Goal: Check status: Check status

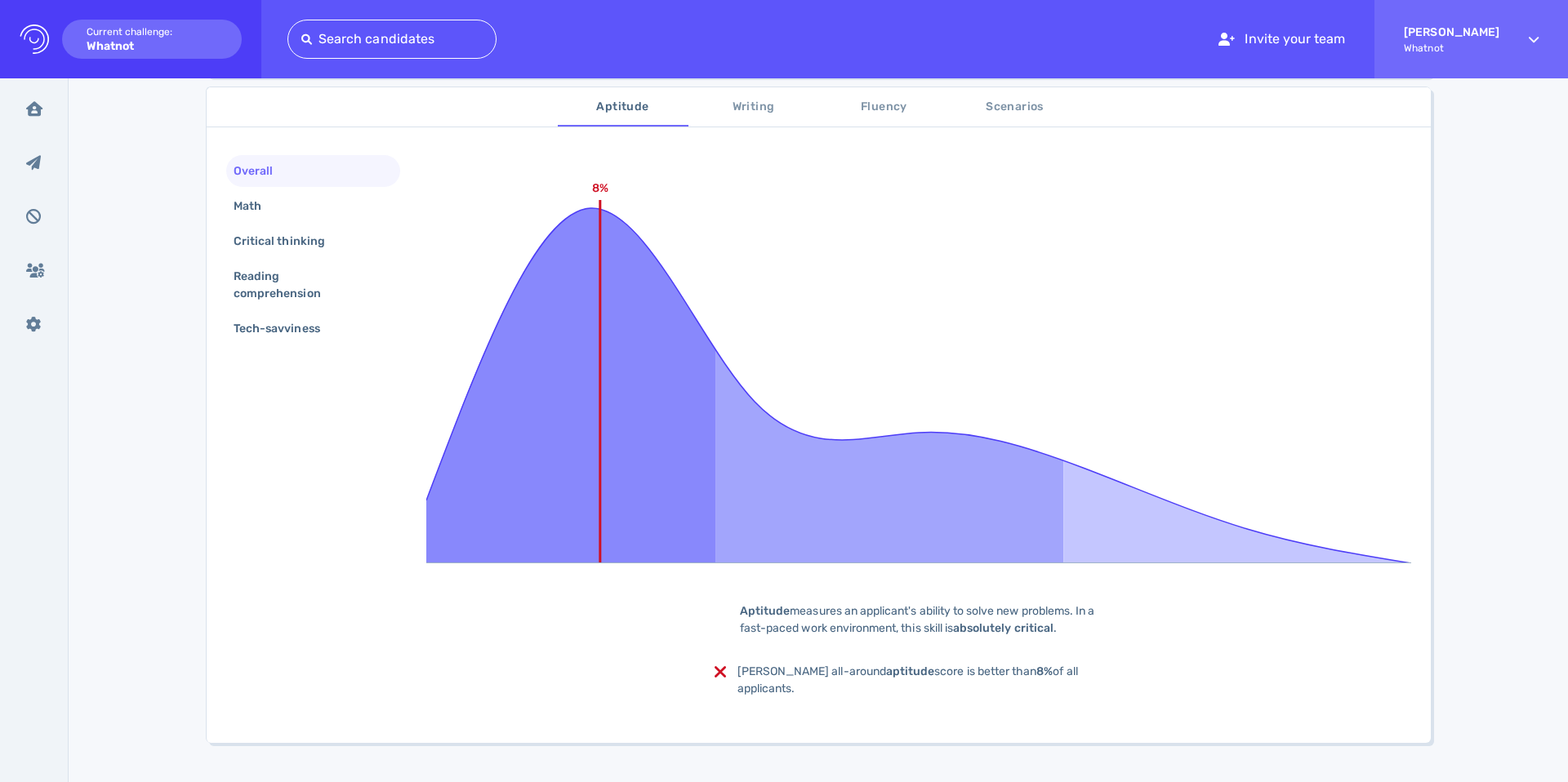
scroll to position [273, 0]
click at [301, 379] on div "Overall Math Critical thinking Reading comprehension Tech-savviness 8% Aptitude…" at bounding box center [818, 439] width 1224 height 608
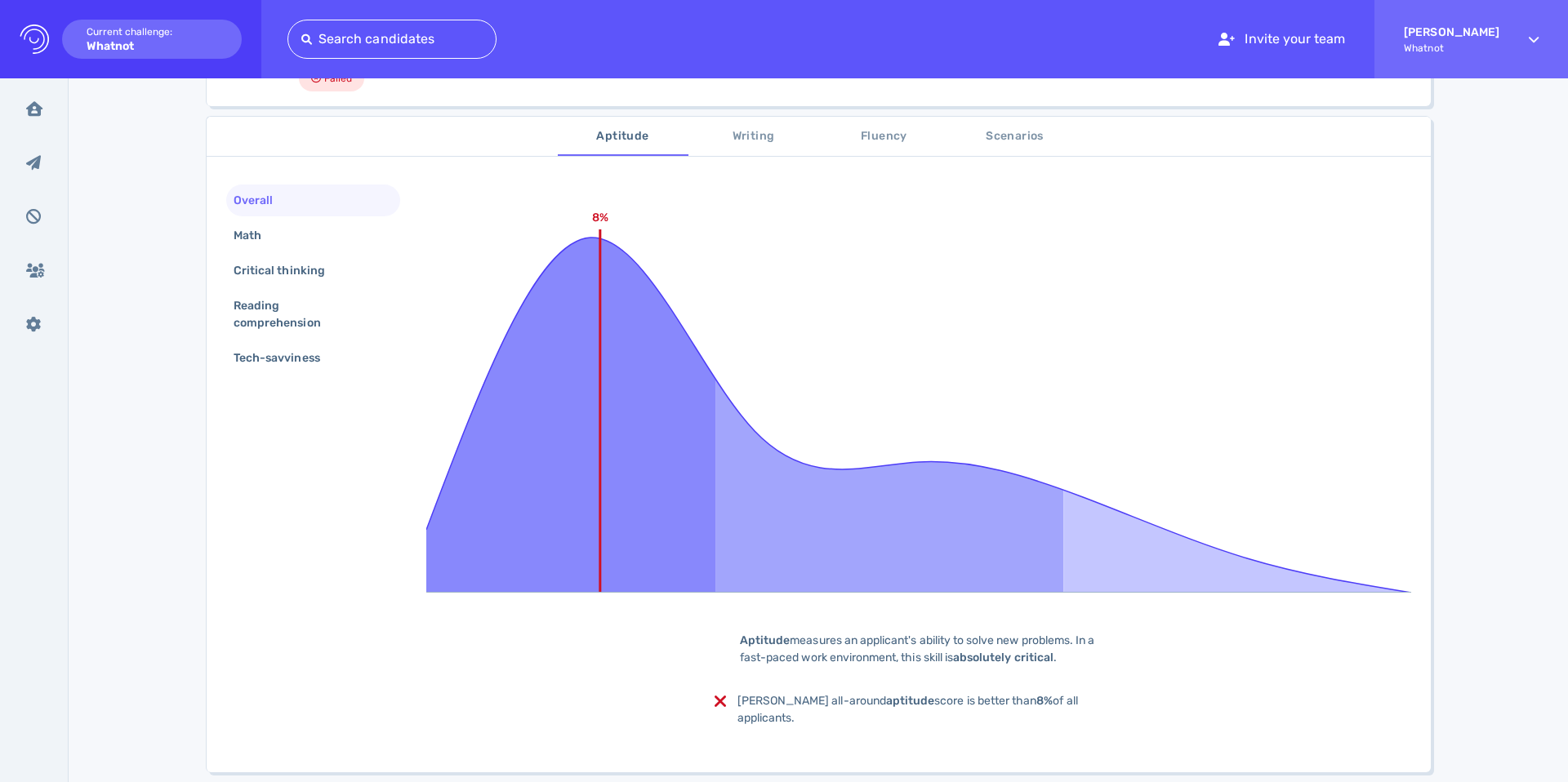
scroll to position [242, 0]
click at [276, 234] on div "Math" at bounding box center [256, 237] width 51 height 23
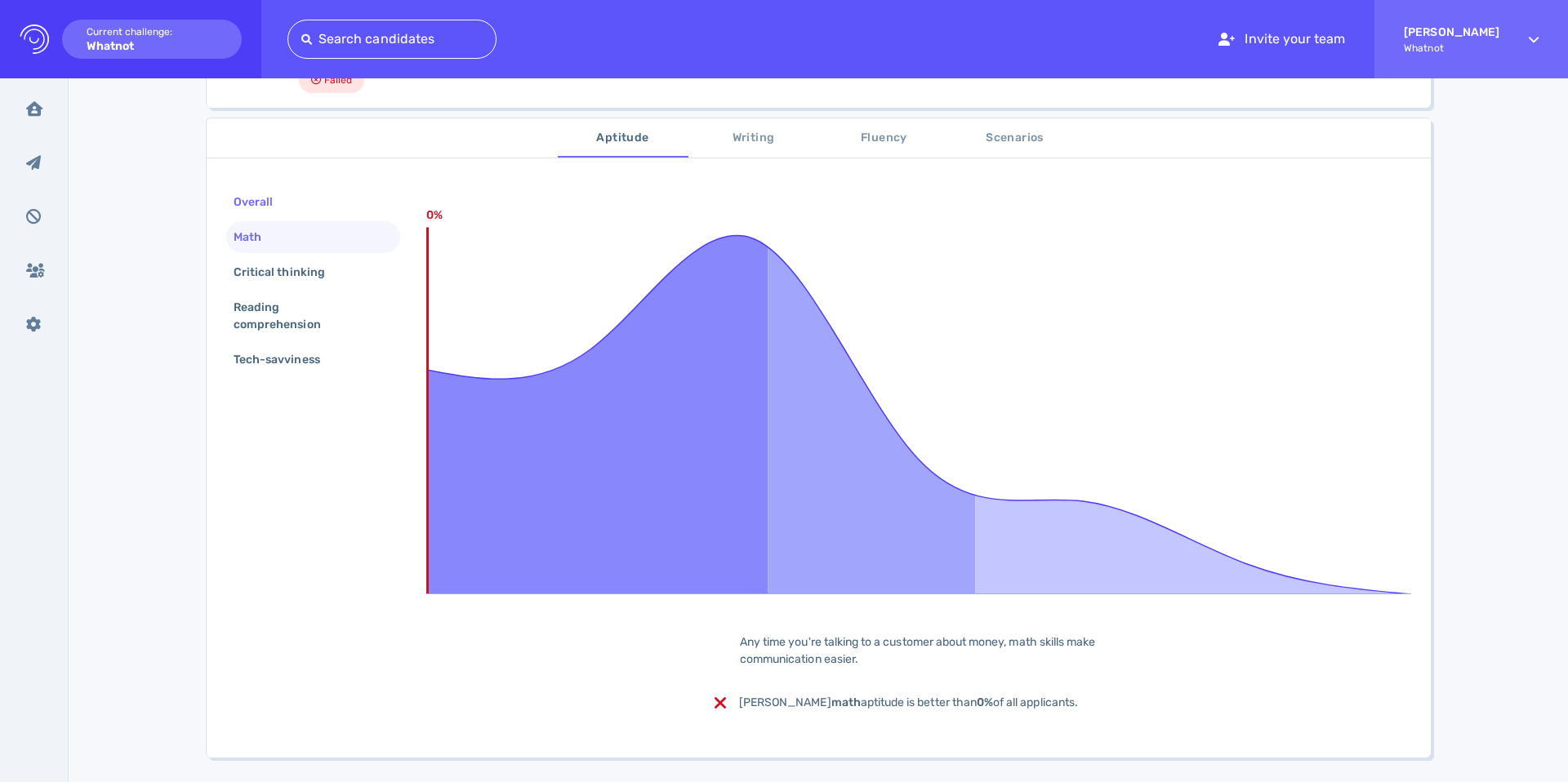
click at [276, 209] on div "Overall" at bounding box center [261, 202] width 62 height 23
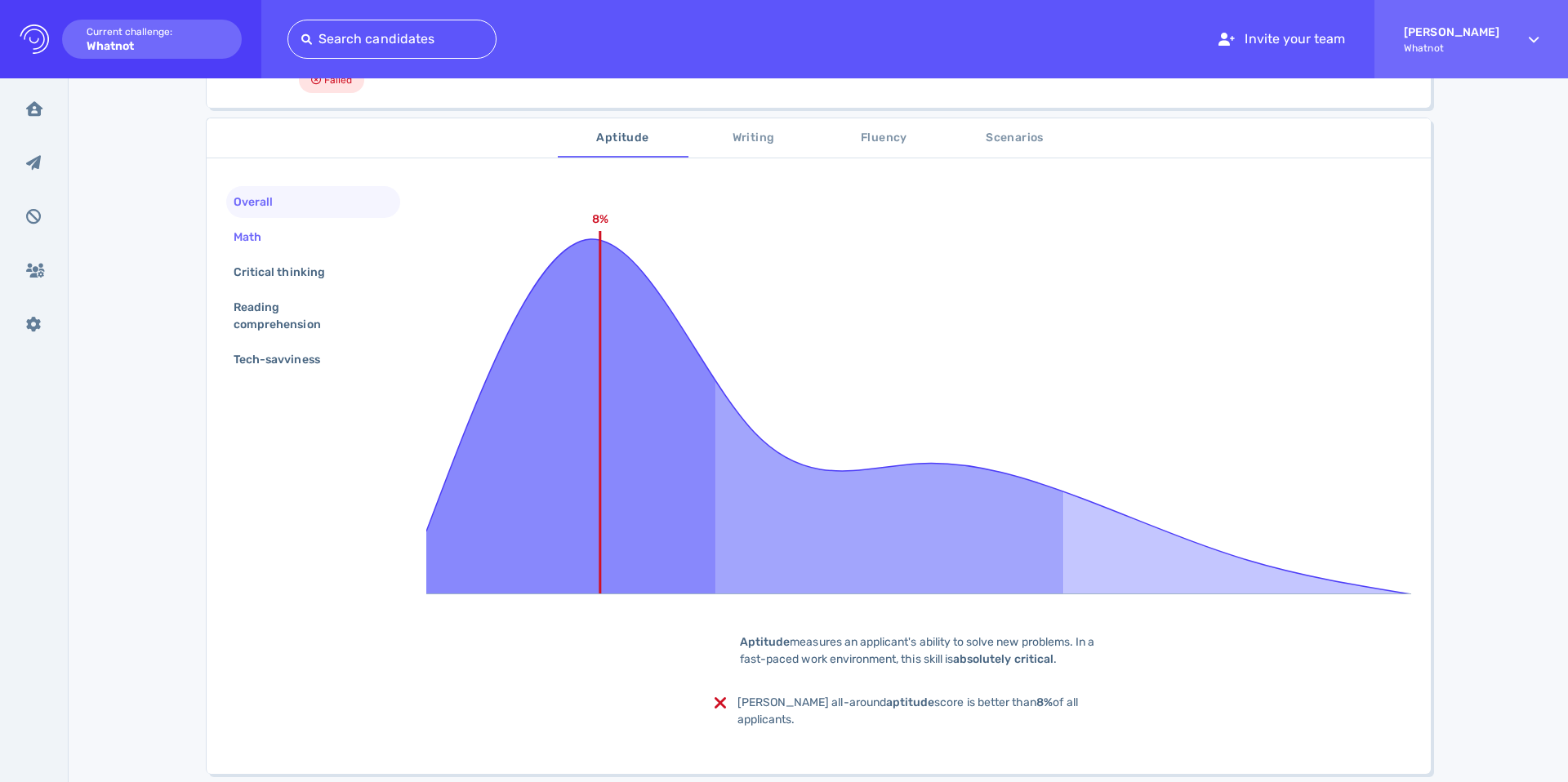
click at [268, 245] on div "Math" at bounding box center [256, 237] width 51 height 23
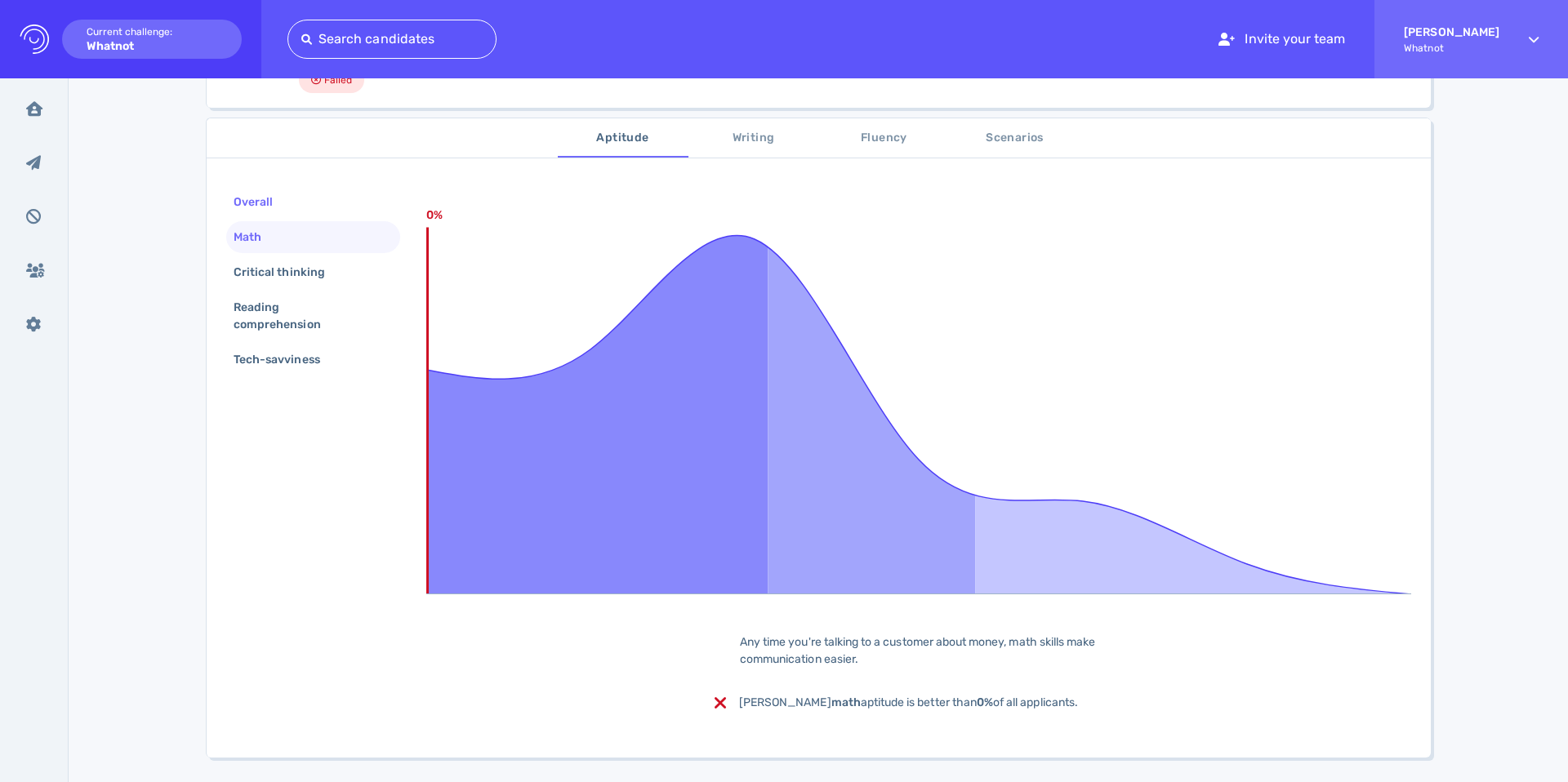
click at [251, 210] on div "Overall" at bounding box center [261, 202] width 62 height 23
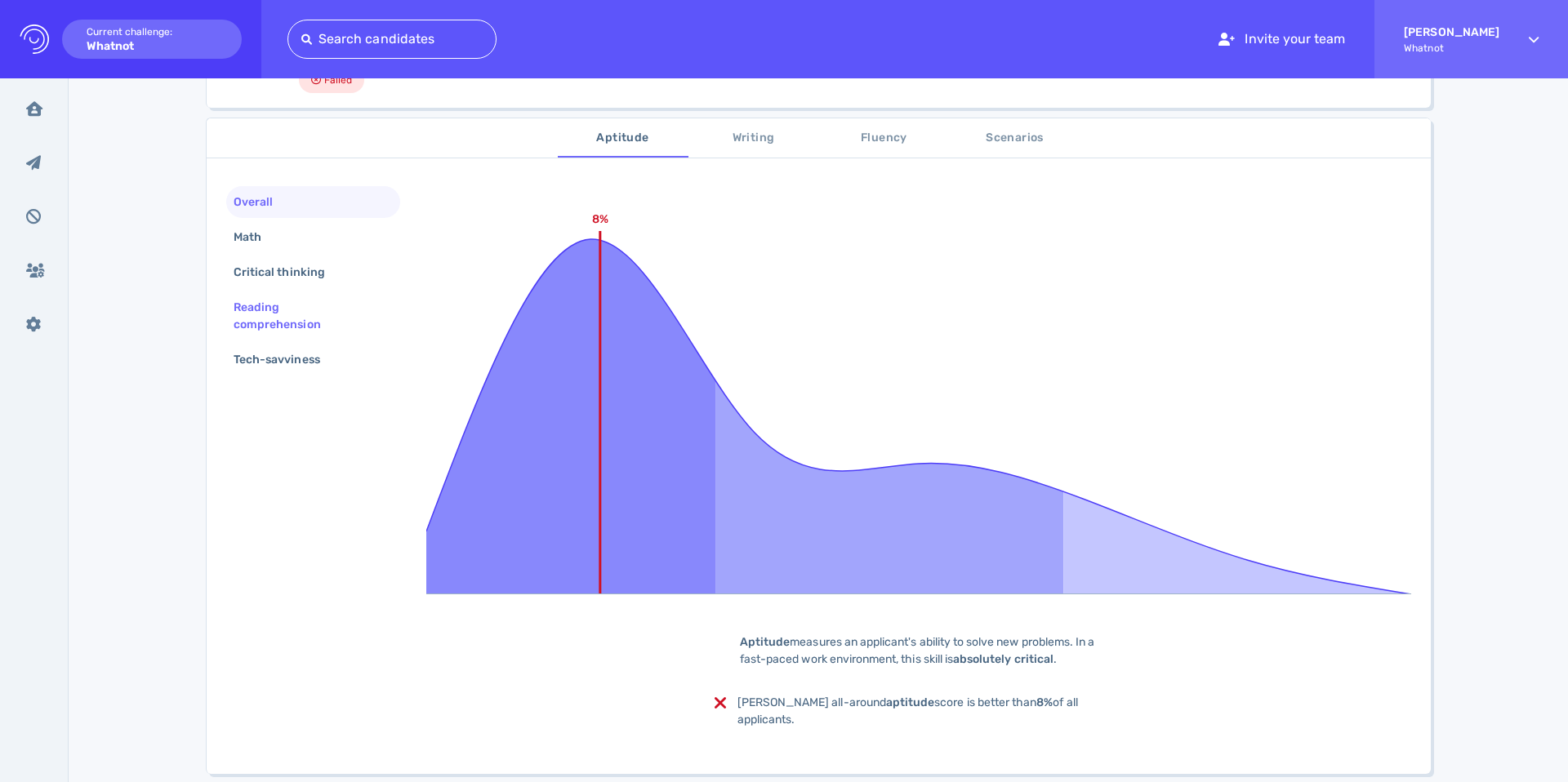
click at [322, 308] on div "Reading comprehension" at bounding box center [306, 315] width 153 height 41
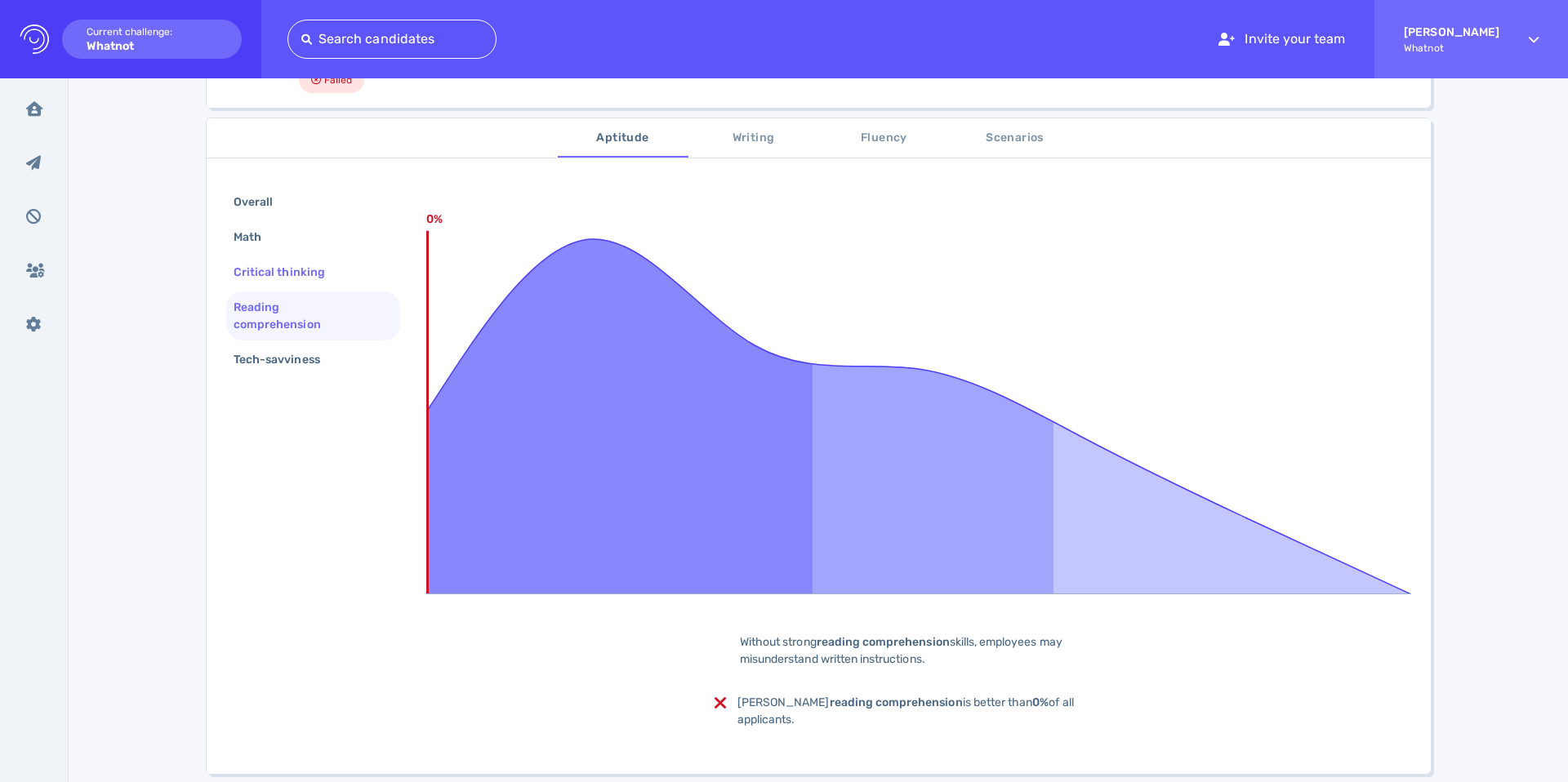
click at [302, 265] on div "Critical thinking" at bounding box center [287, 272] width 115 height 23
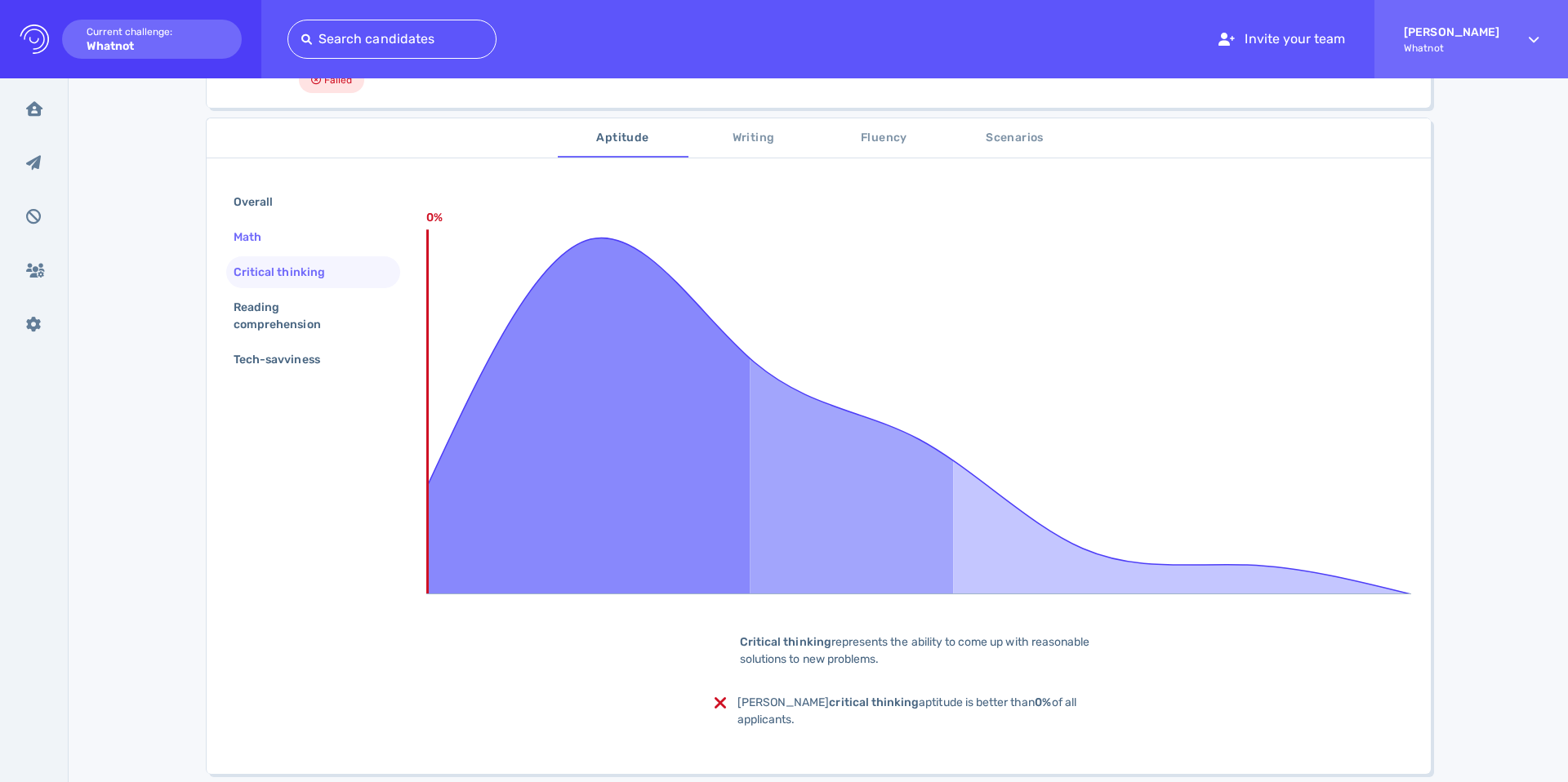
click at [283, 242] on div "Math" at bounding box center [313, 237] width 174 height 32
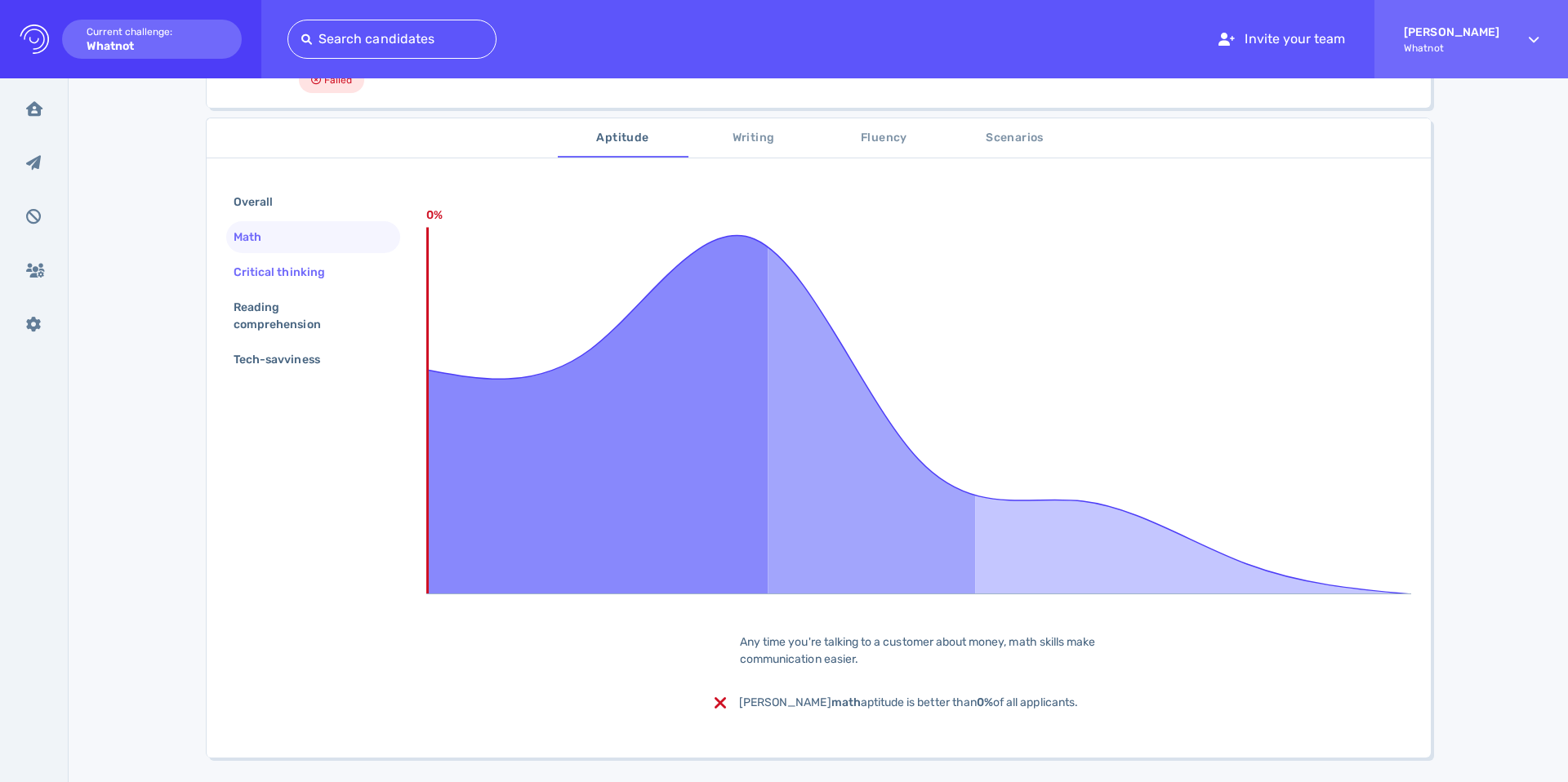
click at [275, 286] on div "Critical thinking" at bounding box center [313, 272] width 174 height 32
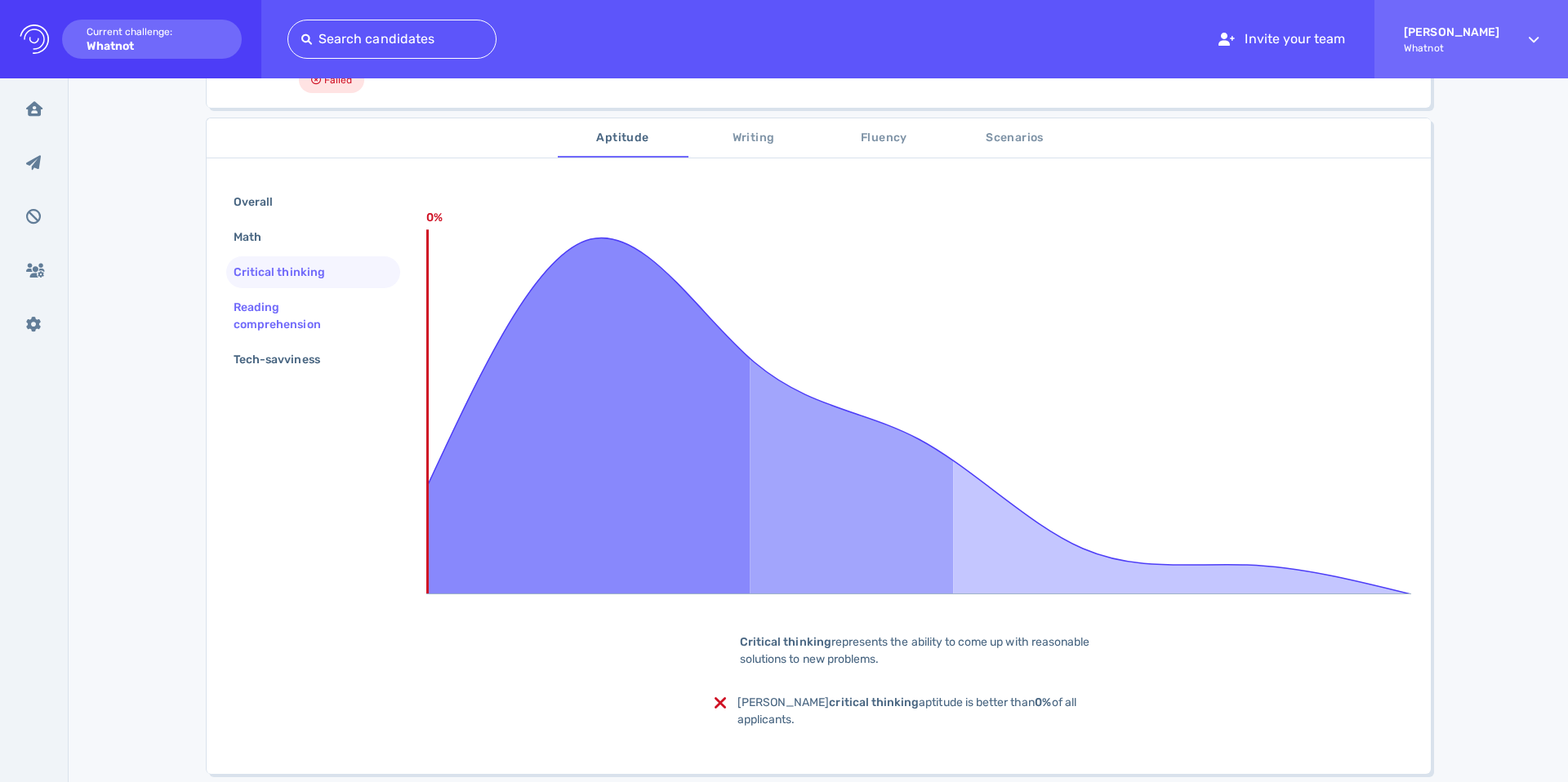
click at [275, 309] on div "Reading comprehension" at bounding box center [306, 315] width 153 height 41
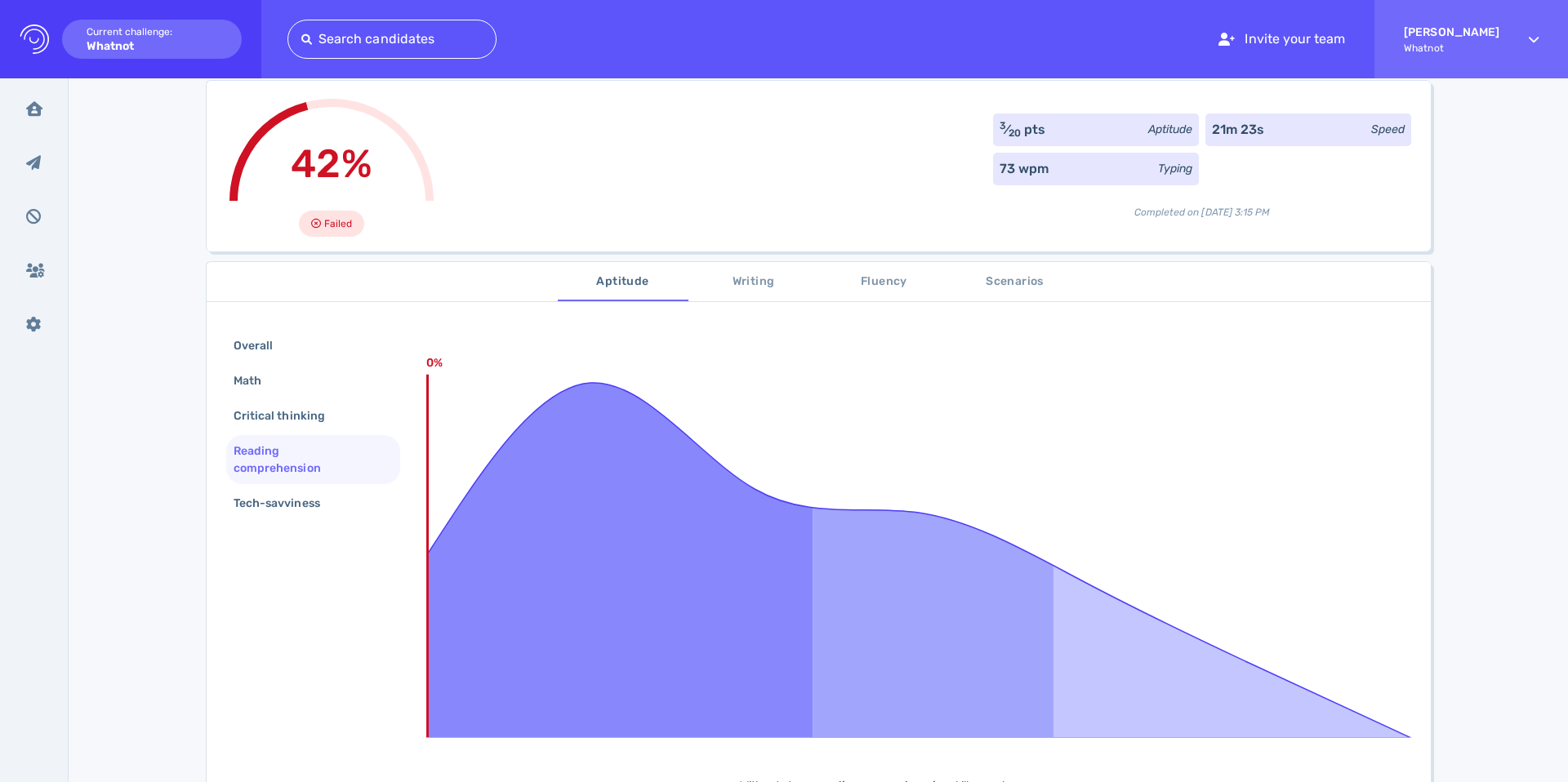
scroll to position [0, 0]
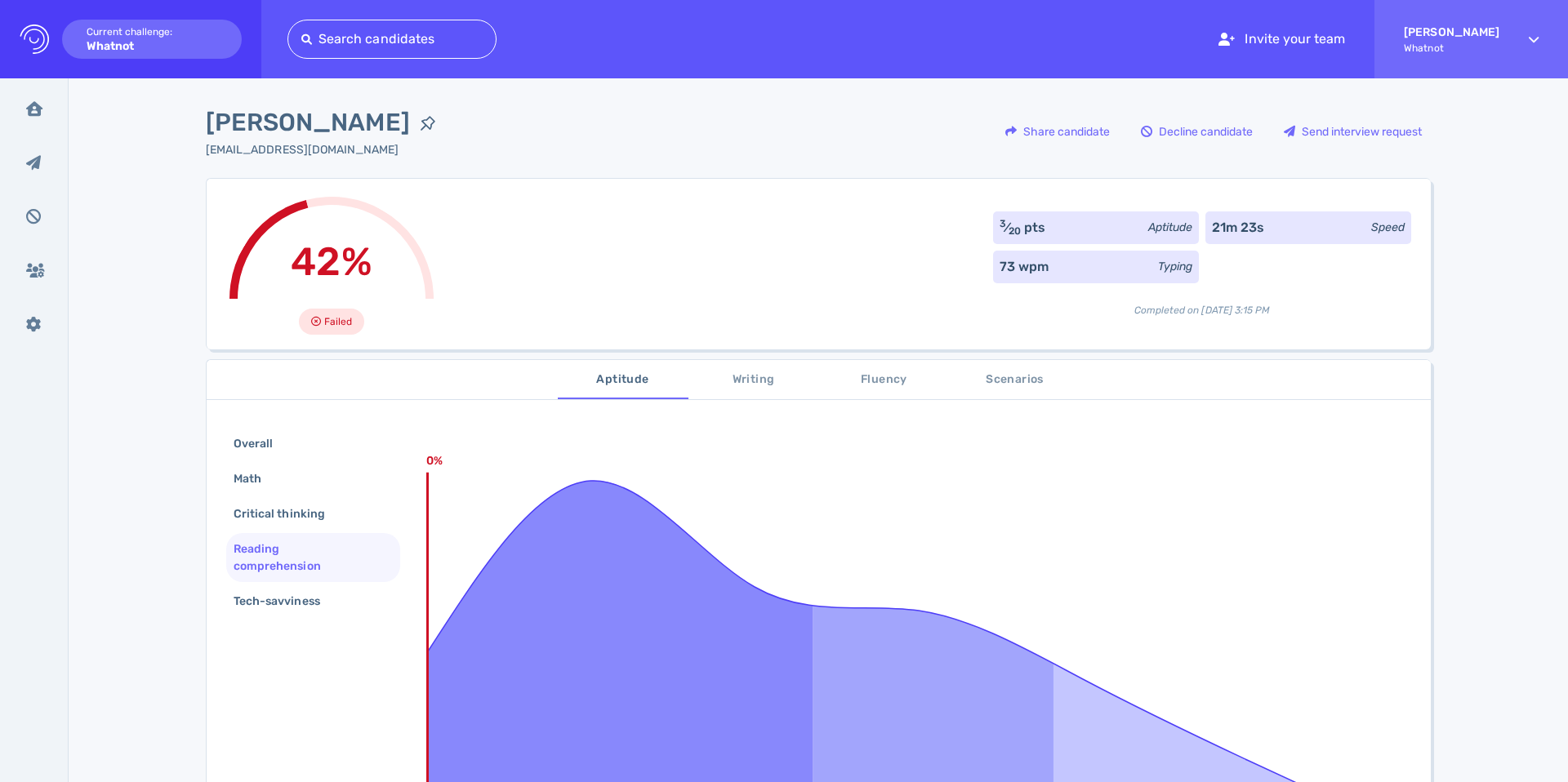
click at [762, 377] on span "Writing" at bounding box center [753, 380] width 111 height 21
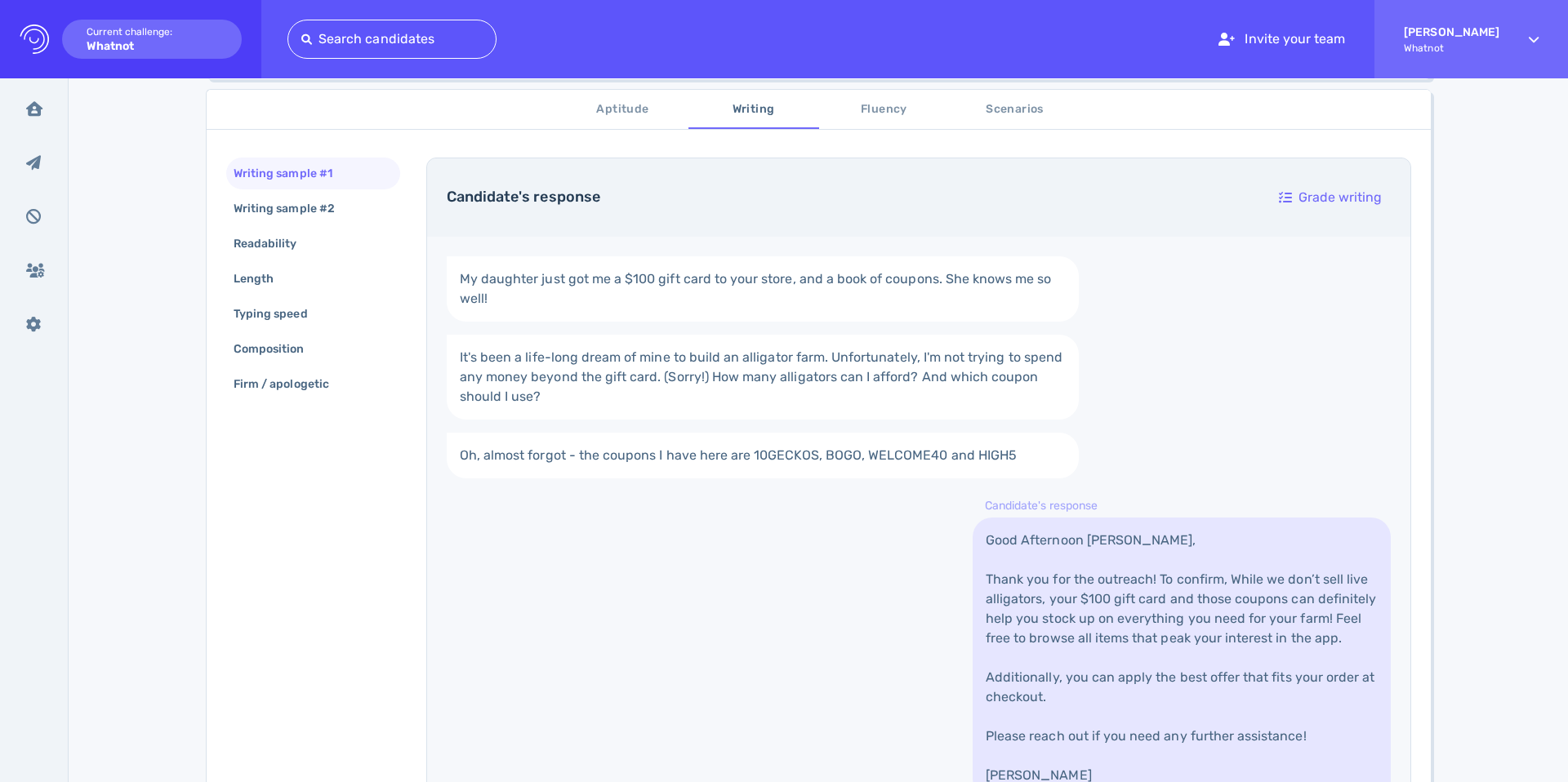
scroll to position [259, 0]
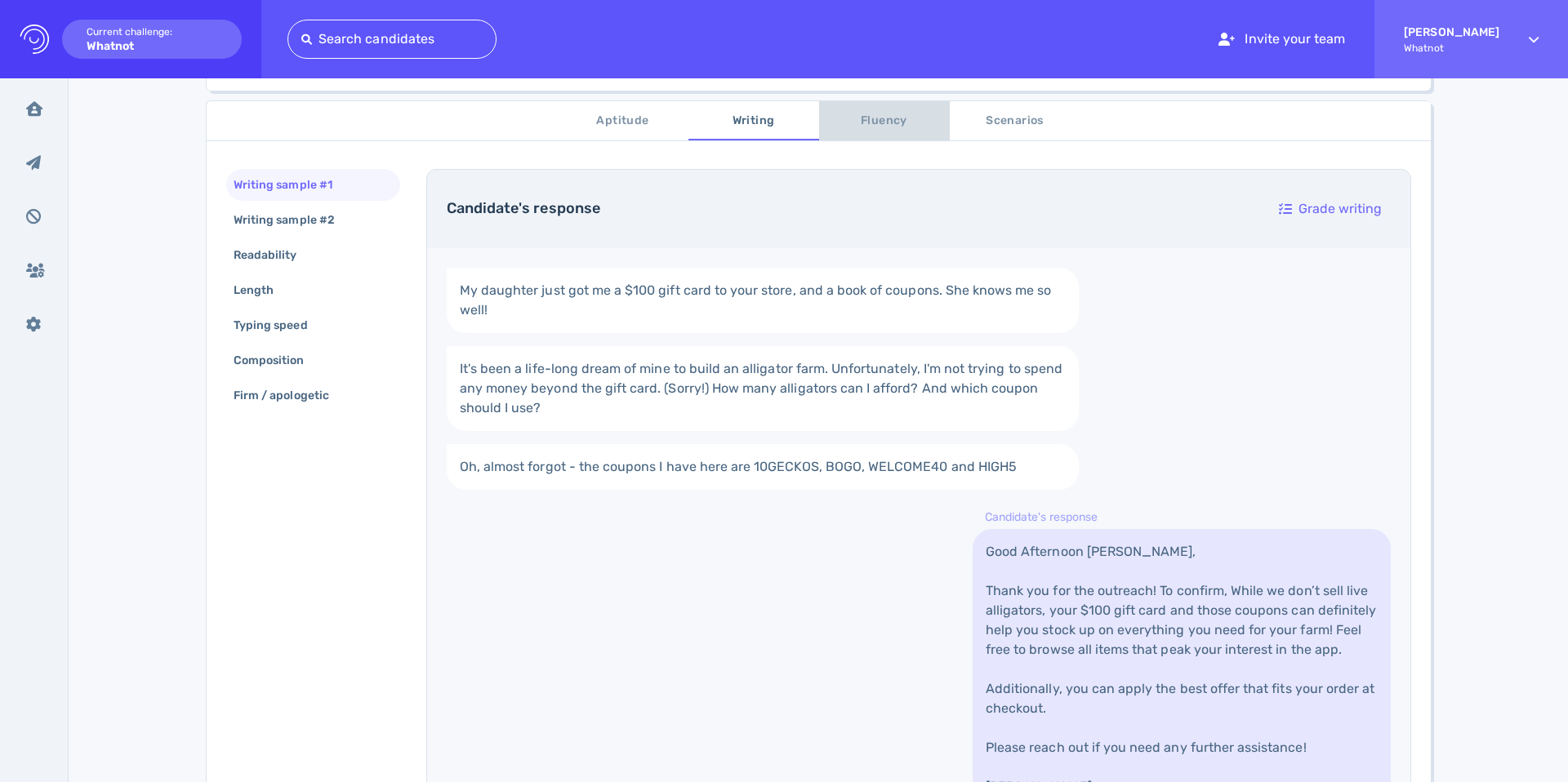
click at [893, 125] on span "Fluency" at bounding box center [884, 121] width 111 height 21
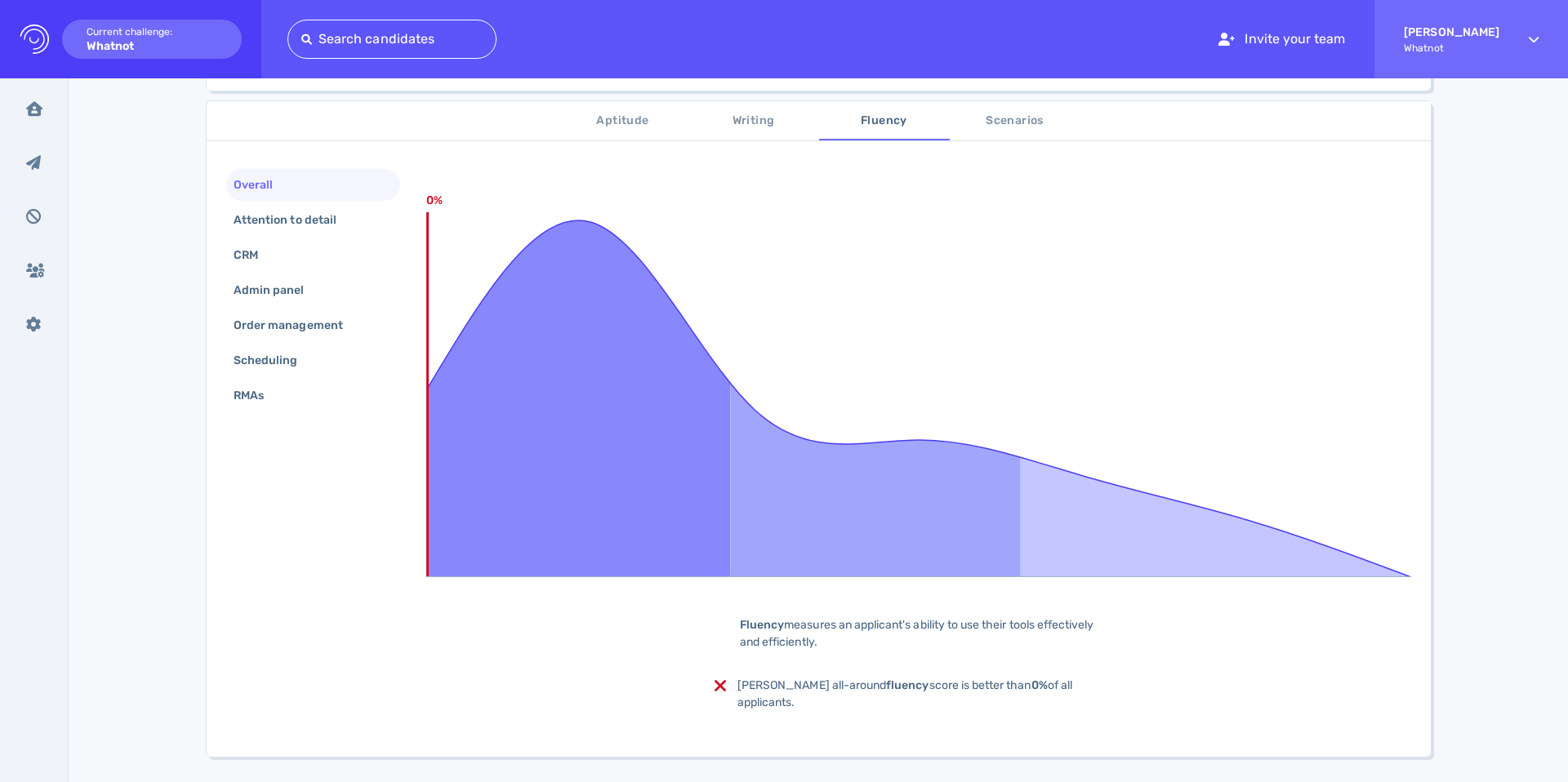
click at [964, 127] on span "Scenarios" at bounding box center [1014, 121] width 111 height 21
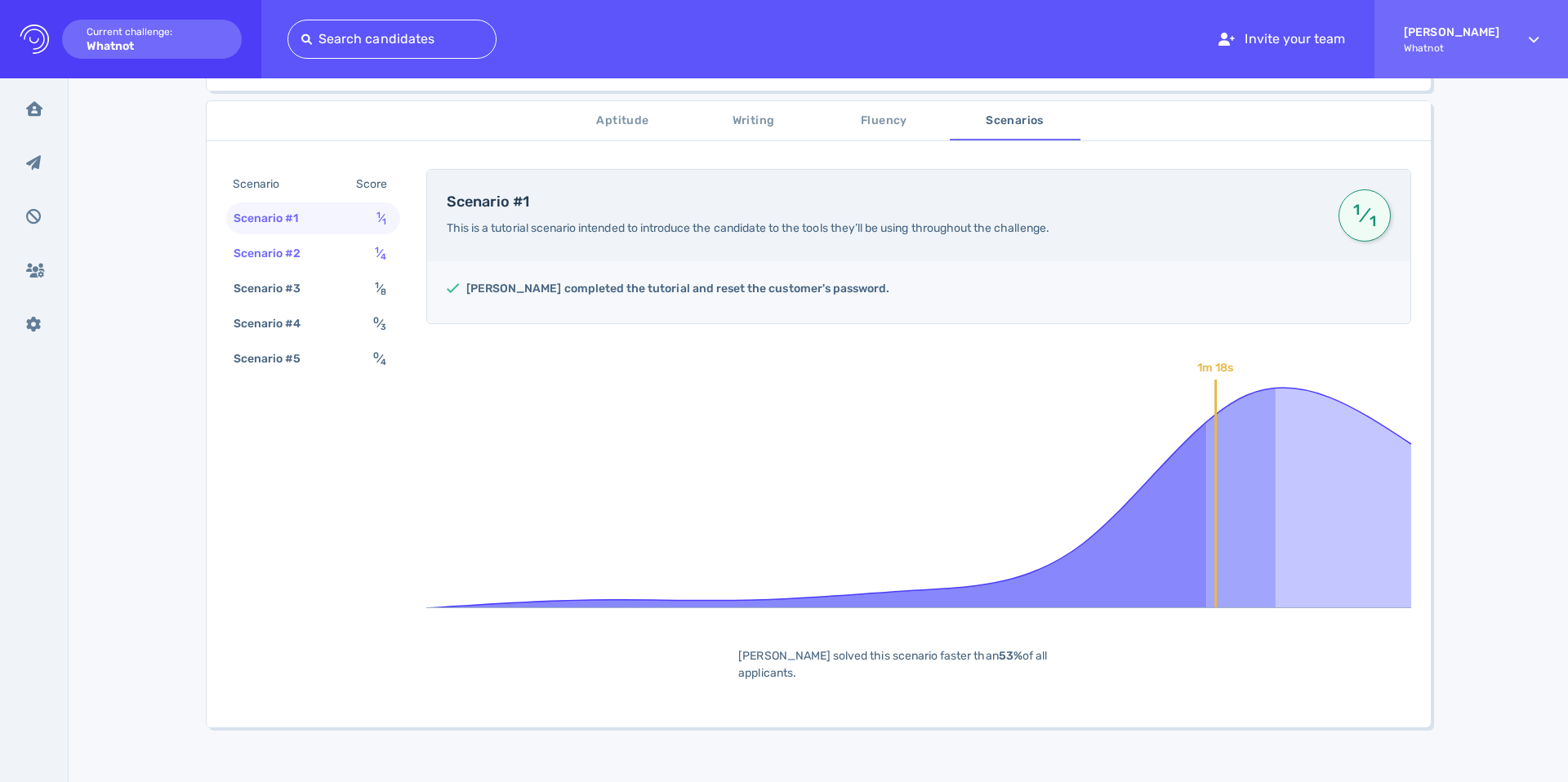
click at [267, 247] on div "Scenario #2" at bounding box center [275, 254] width 90 height 23
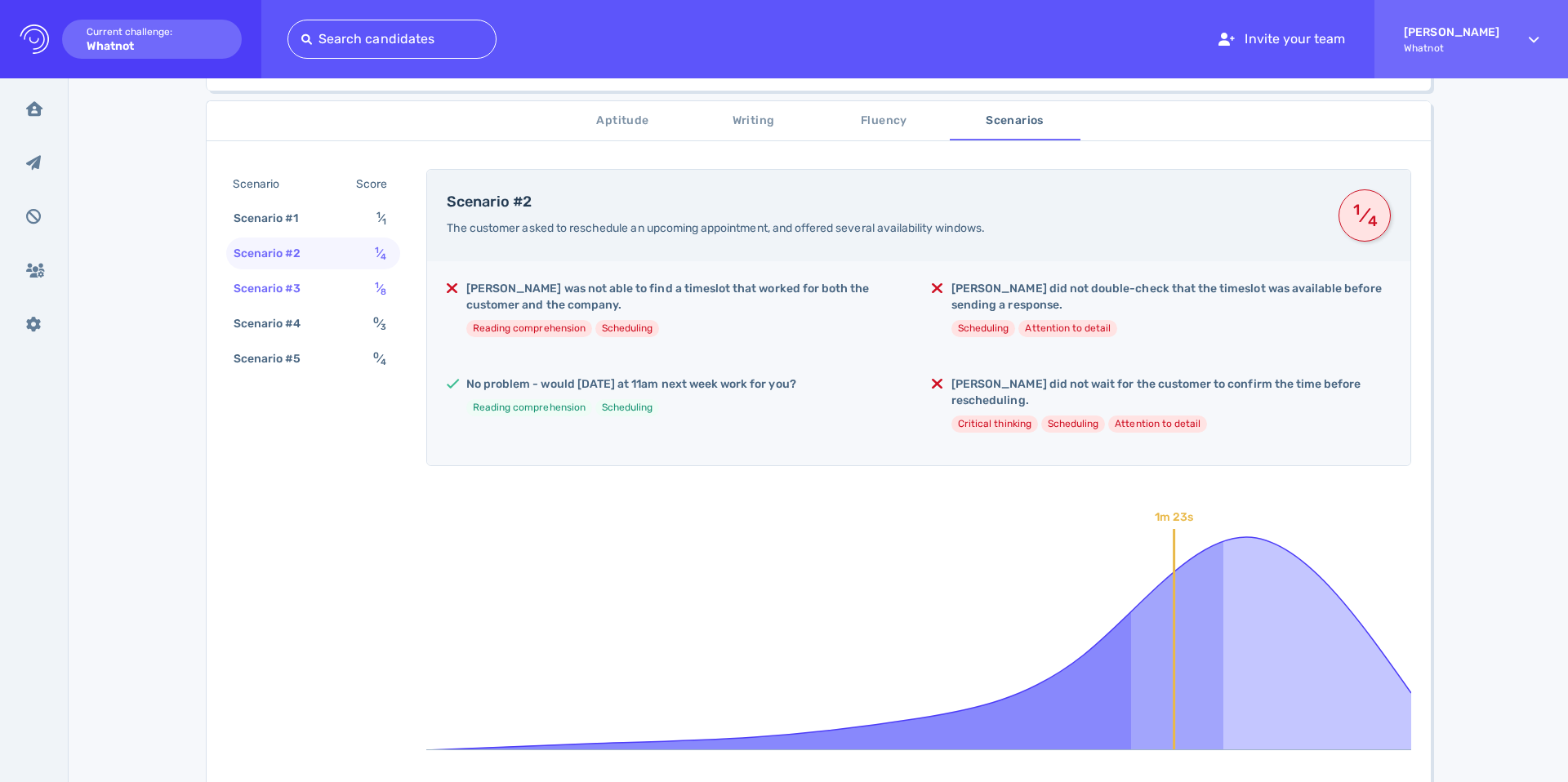
click at [287, 280] on div "Scenario #3" at bounding box center [275, 288] width 90 height 23
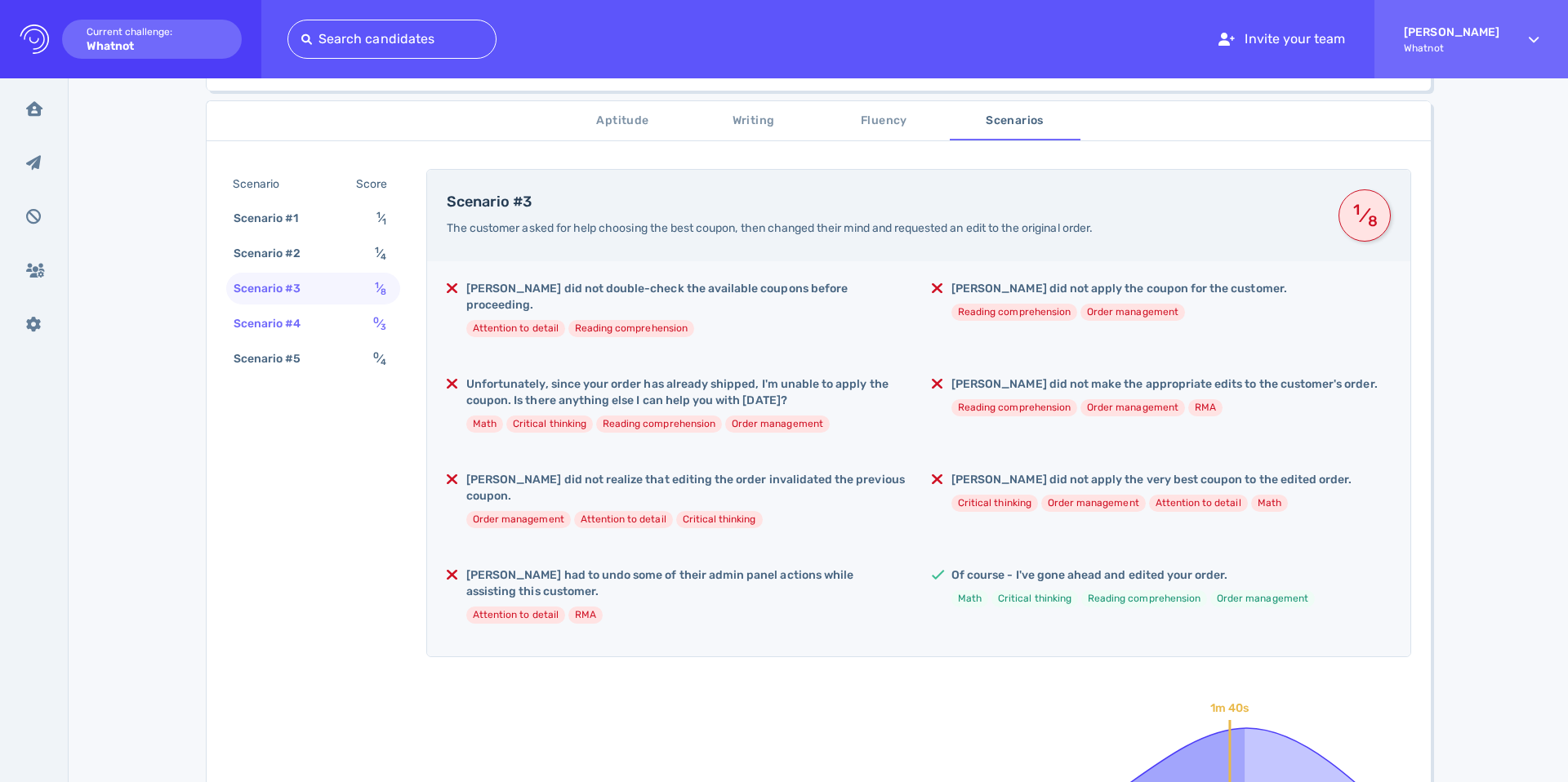
click at [291, 317] on div "Scenario #4" at bounding box center [275, 323] width 90 height 23
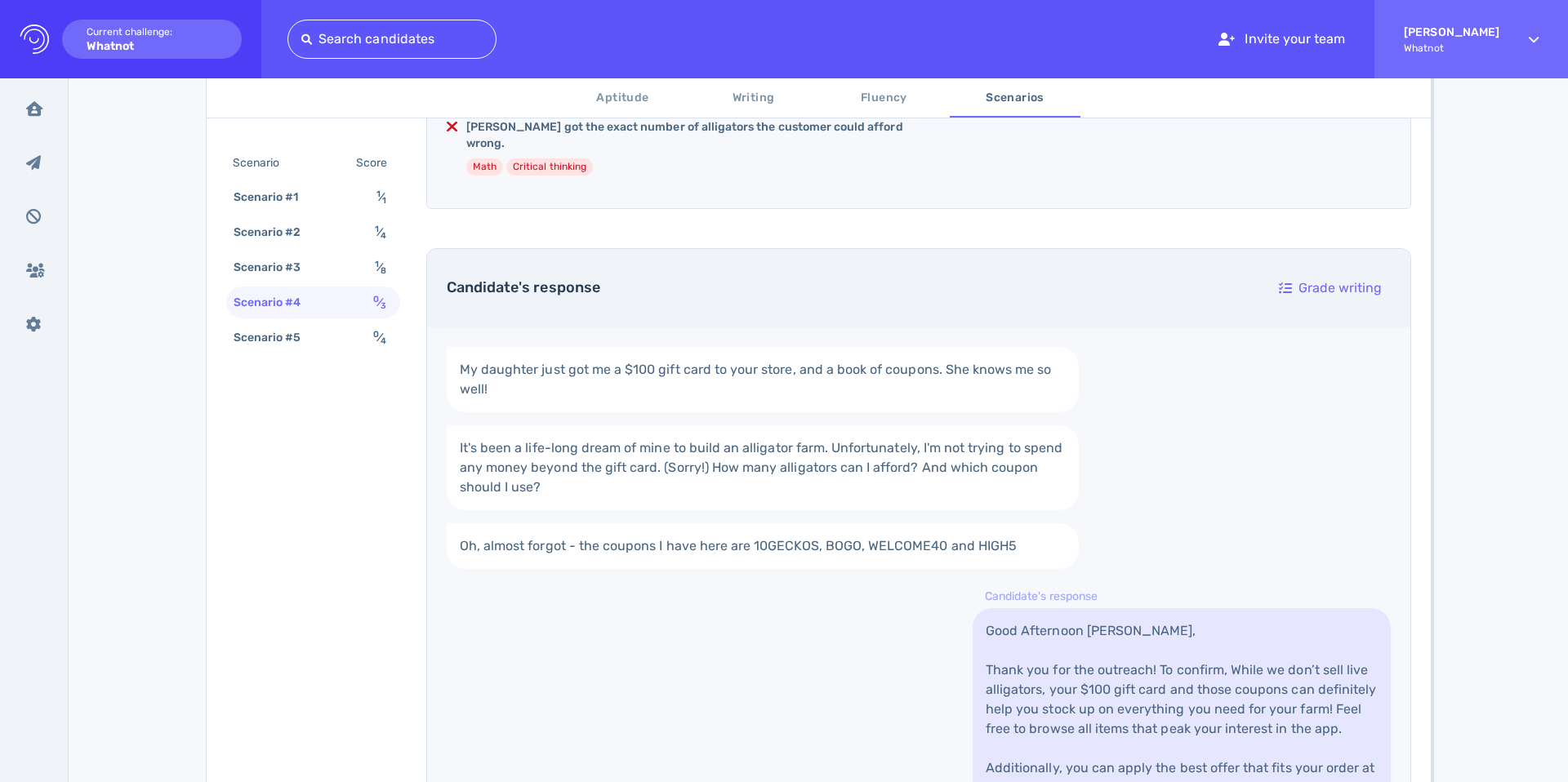
scroll to position [740, 0]
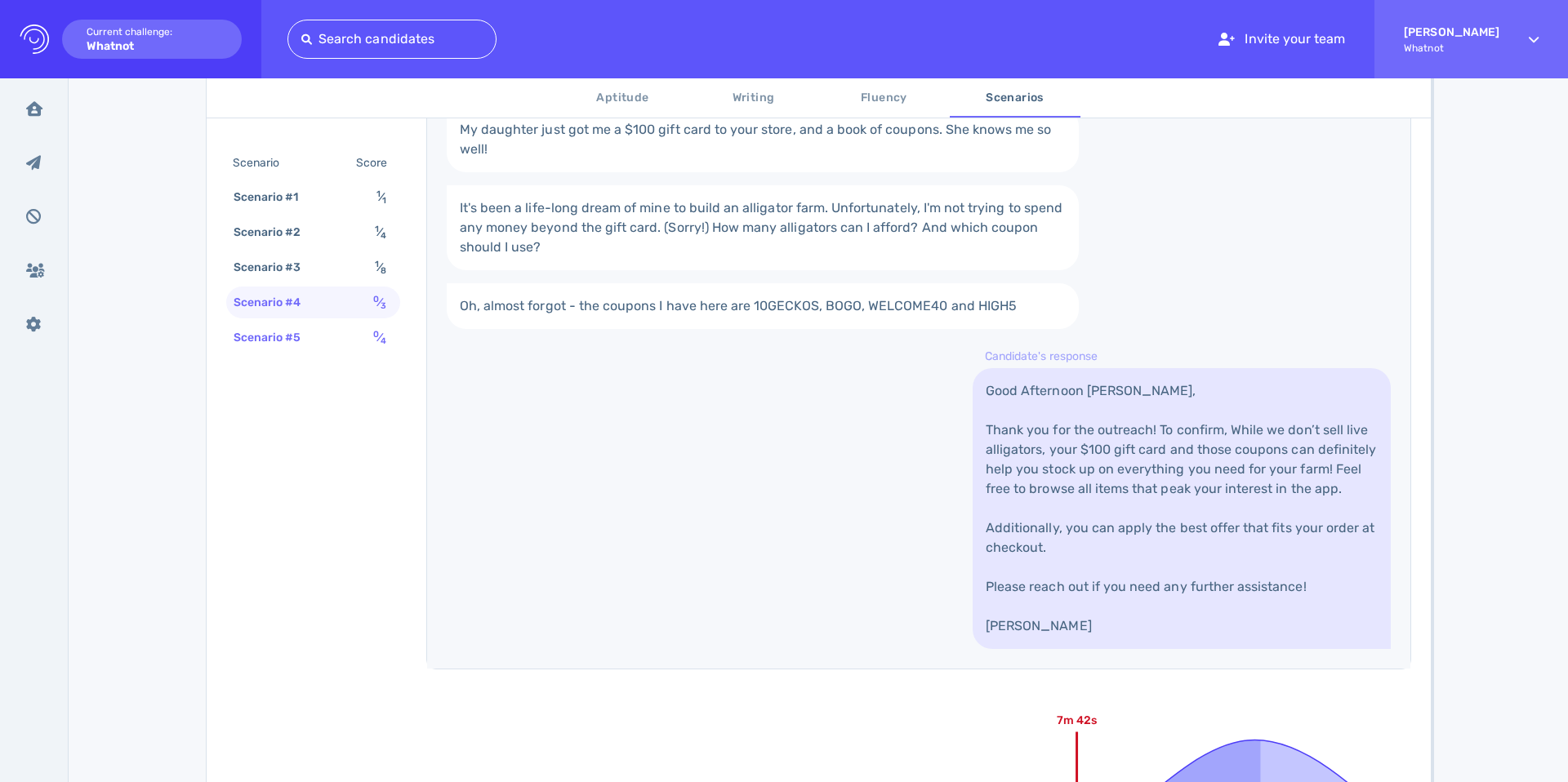
click at [303, 338] on div "Scenario #5" at bounding box center [275, 338] width 90 height 23
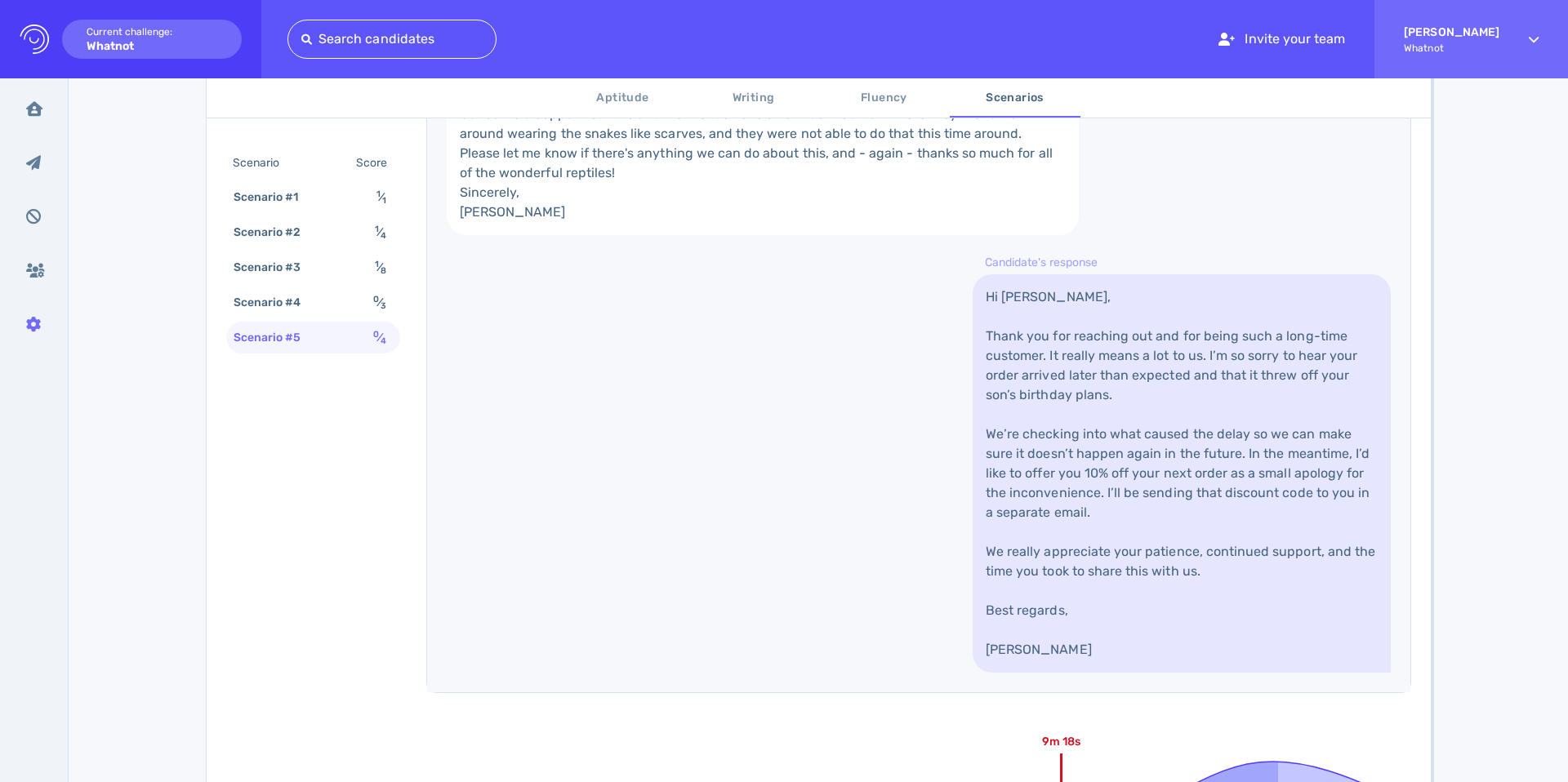
scroll to position [1396, 0]
